Goal: Task Accomplishment & Management: Manage account settings

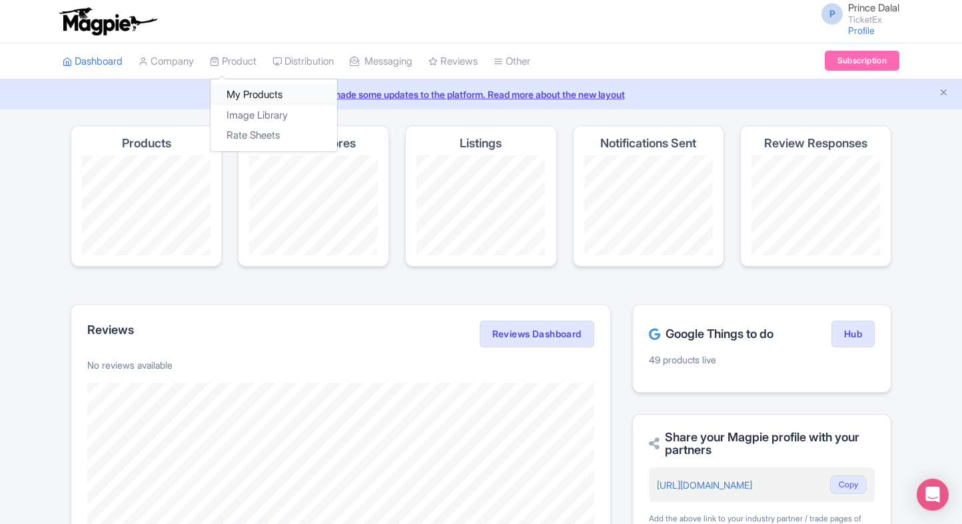
click at [234, 89] on link "My Products" at bounding box center [274, 95] width 127 height 21
